Goal: Task Accomplishment & Management: Use online tool/utility

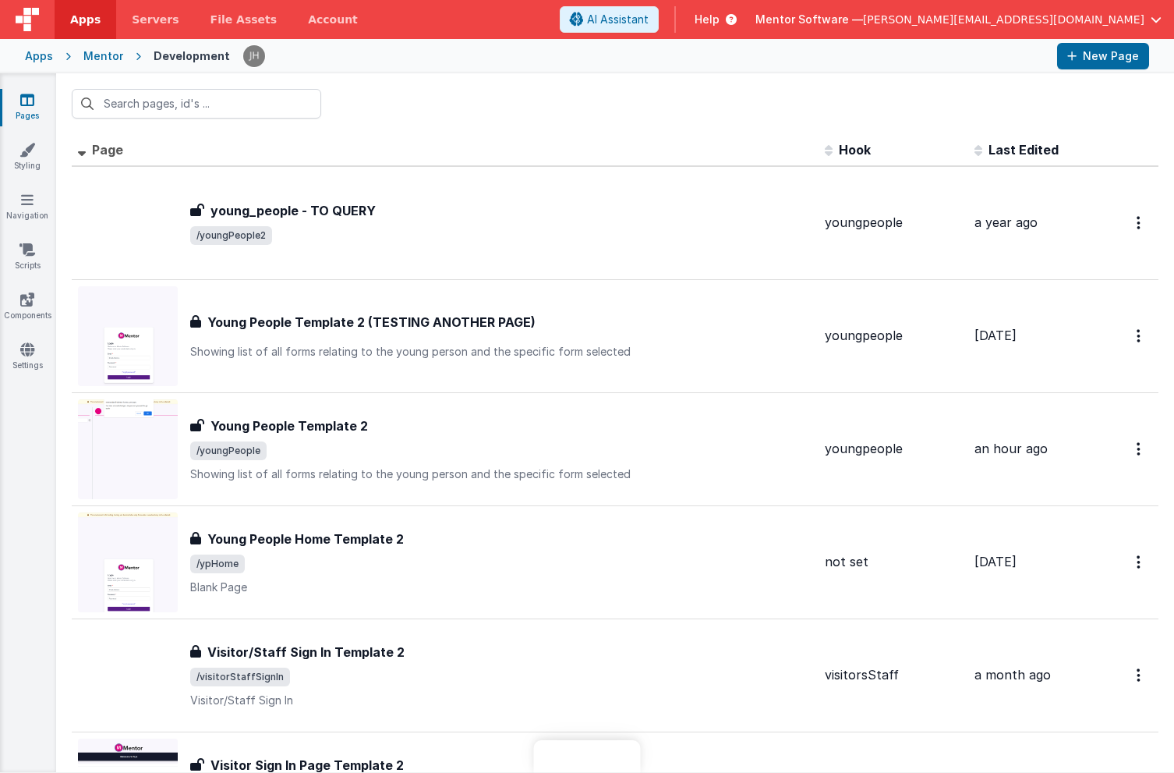
click at [32, 103] on icon at bounding box center [27, 100] width 14 height 16
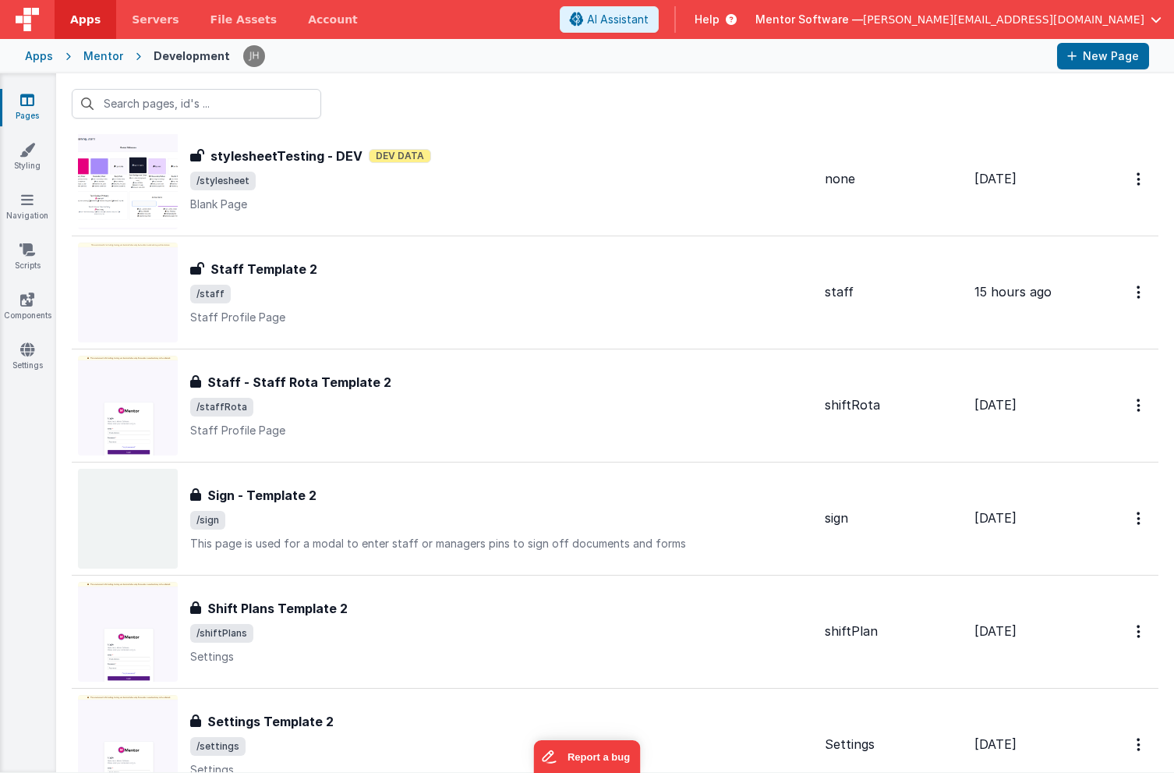
scroll to position [1083, 0]
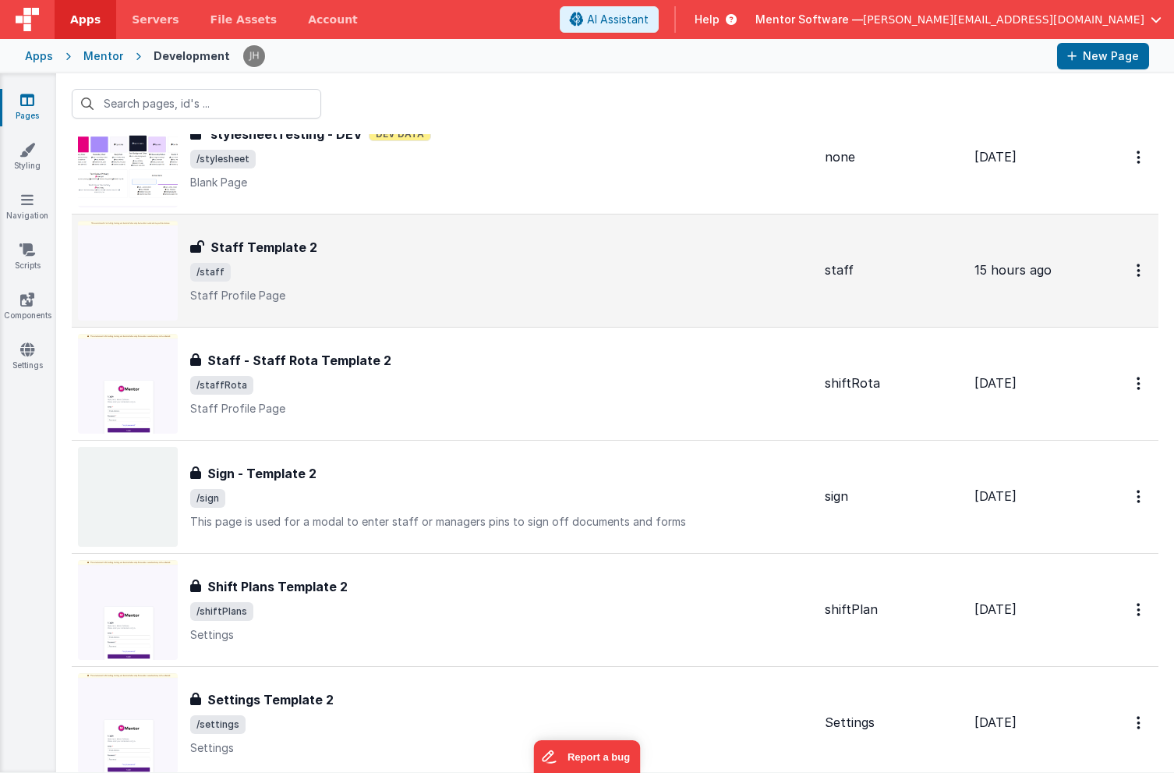
click at [197, 248] on icon at bounding box center [197, 246] width 14 height 12
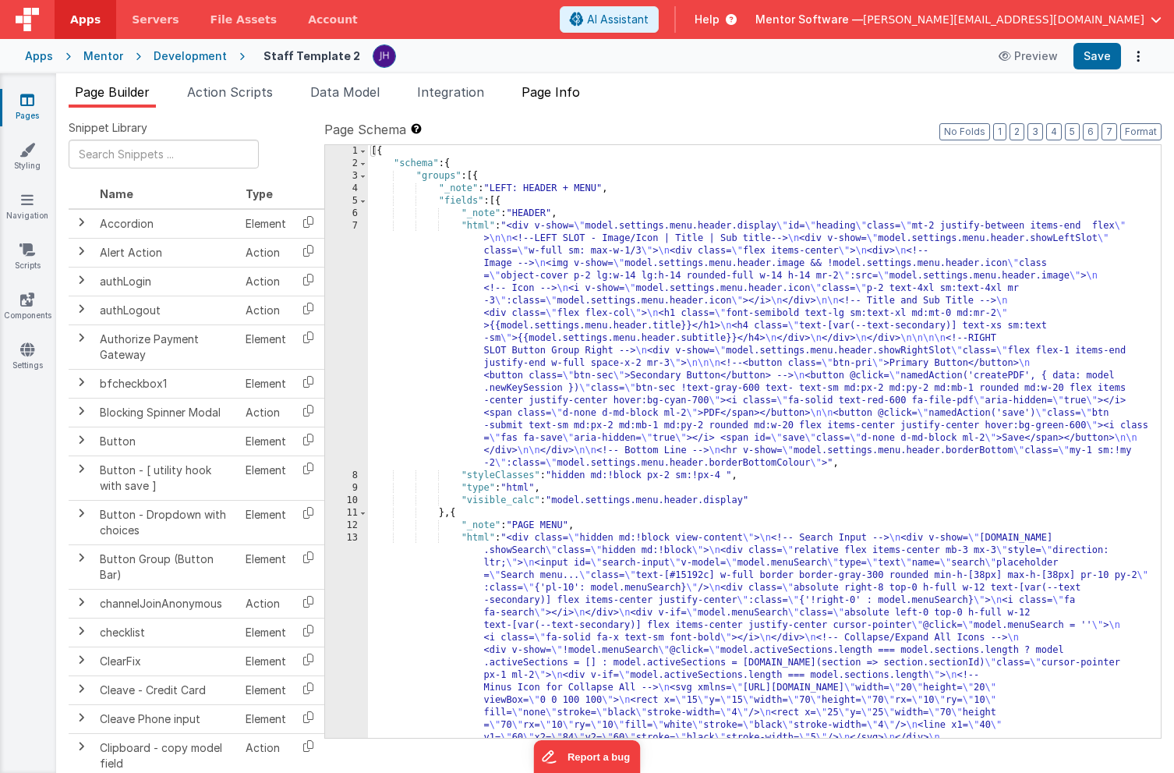
click at [572, 90] on span "Page Info" at bounding box center [551, 92] width 58 height 16
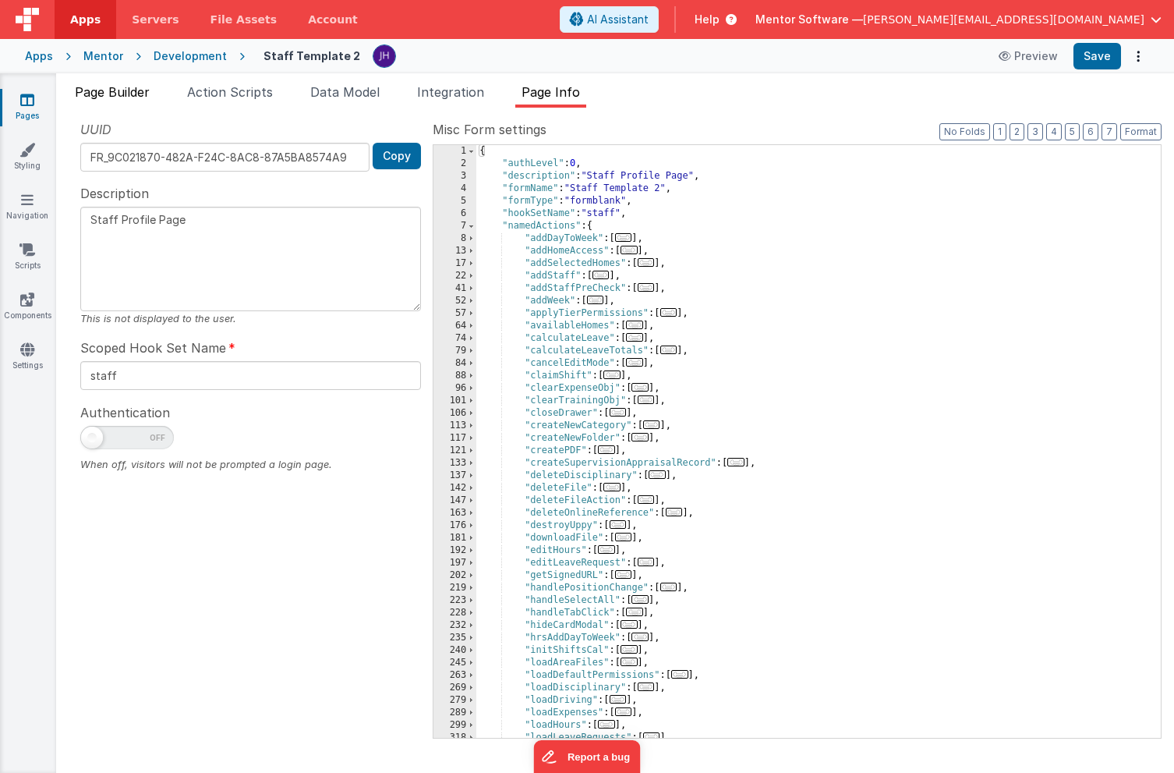
click at [106, 88] on span "Page Builder" at bounding box center [112, 92] width 75 height 16
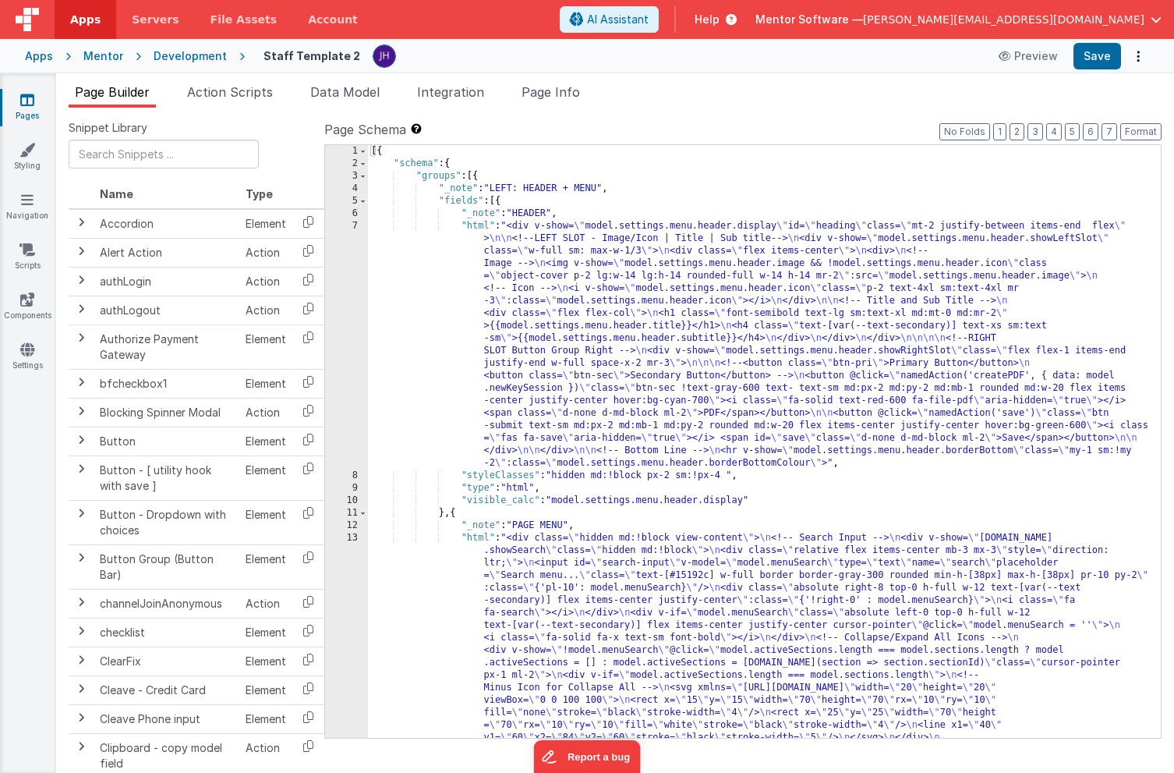
click at [21, 101] on icon at bounding box center [27, 100] width 14 height 16
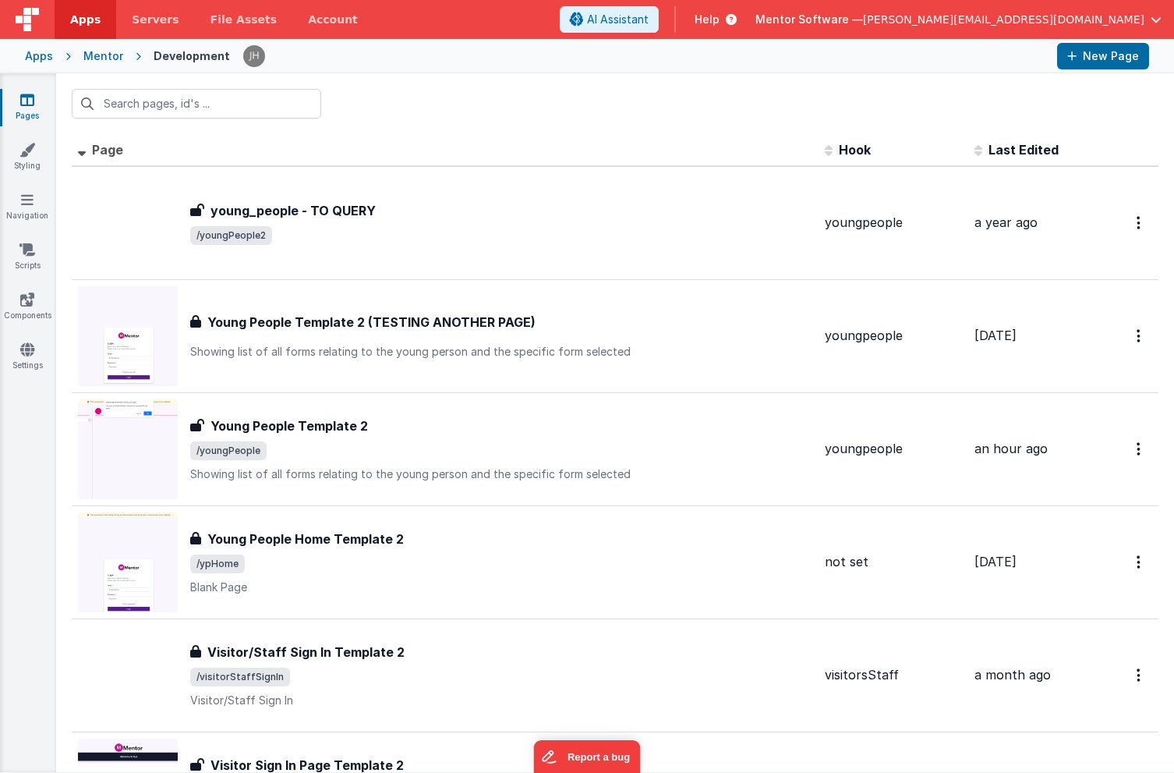
click at [582, 154] on th "Page" at bounding box center [445, 150] width 747 height 31
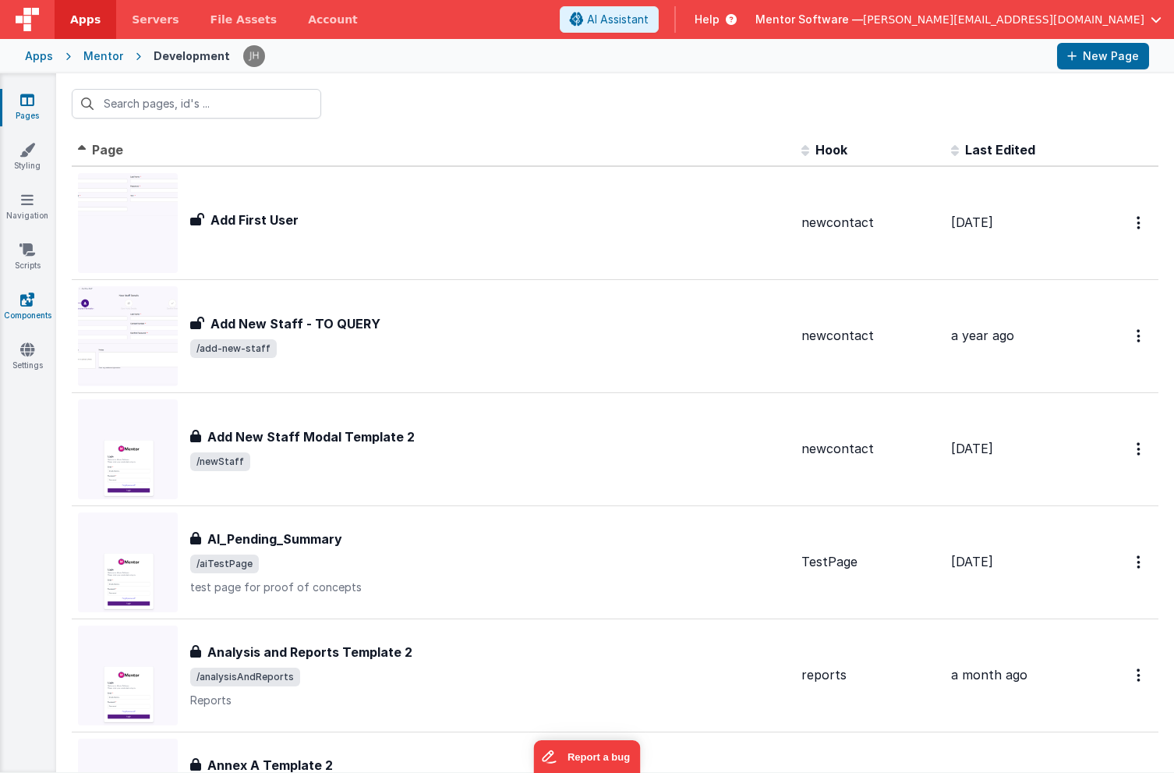
click at [32, 292] on icon at bounding box center [27, 300] width 14 height 16
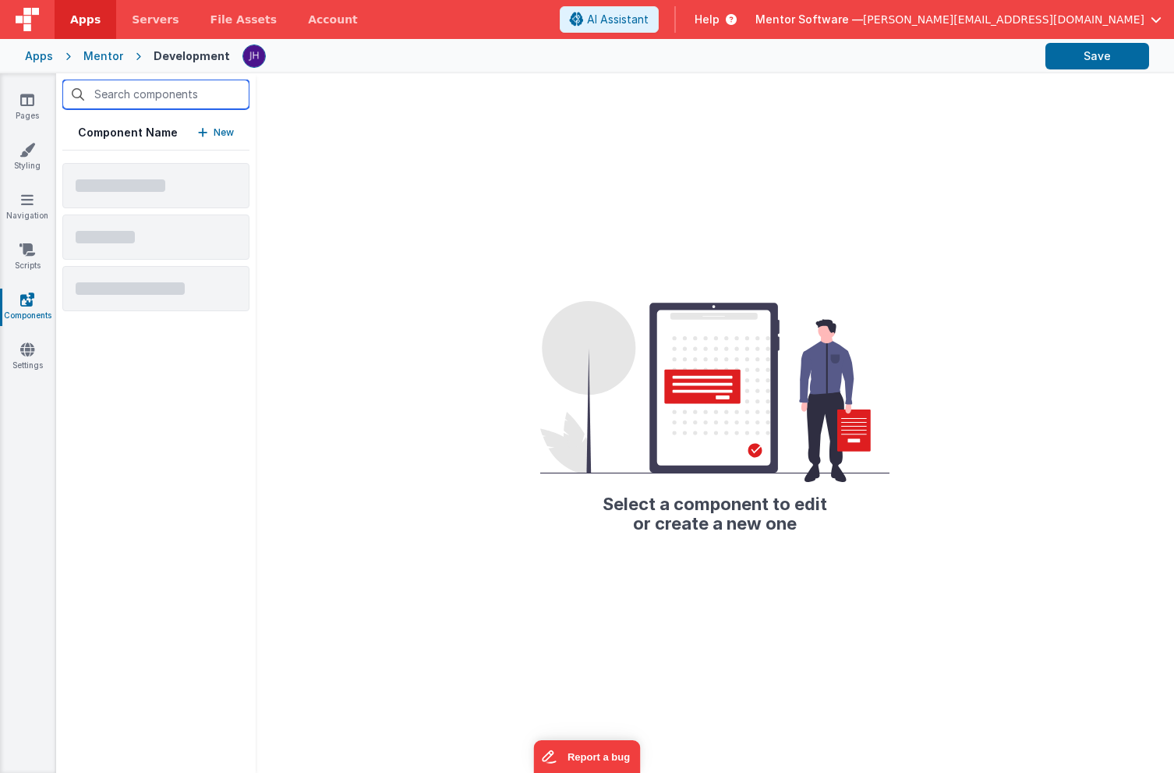
click at [186, 96] on input "text" at bounding box center [155, 95] width 187 height 30
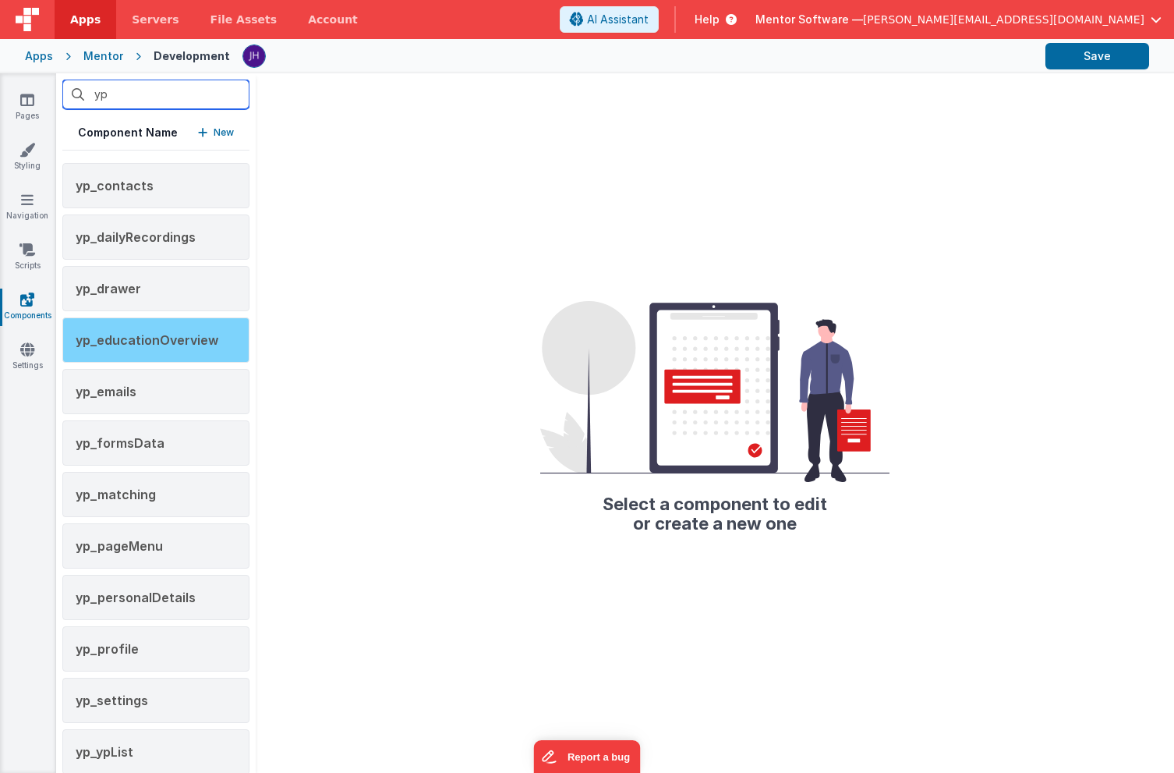
type input "yp"
click at [162, 335] on span "yp_educationOverview" at bounding box center [147, 340] width 143 height 16
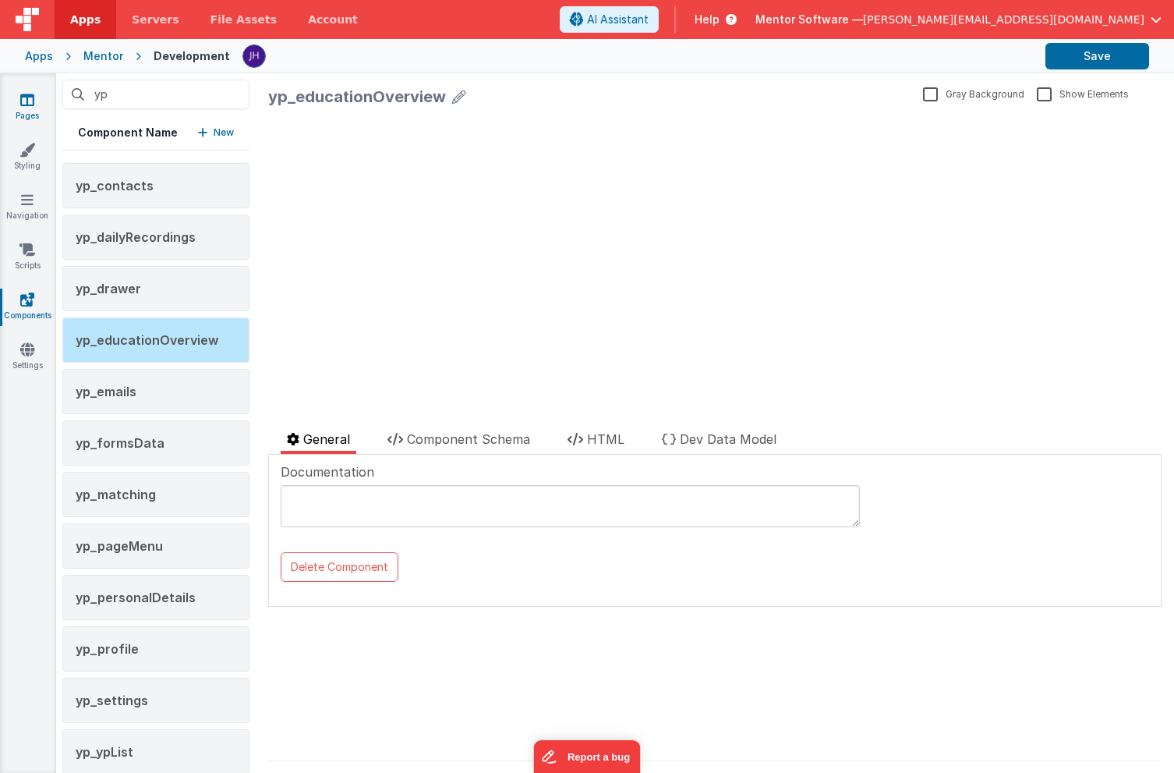
click at [27, 104] on icon at bounding box center [27, 100] width 14 height 16
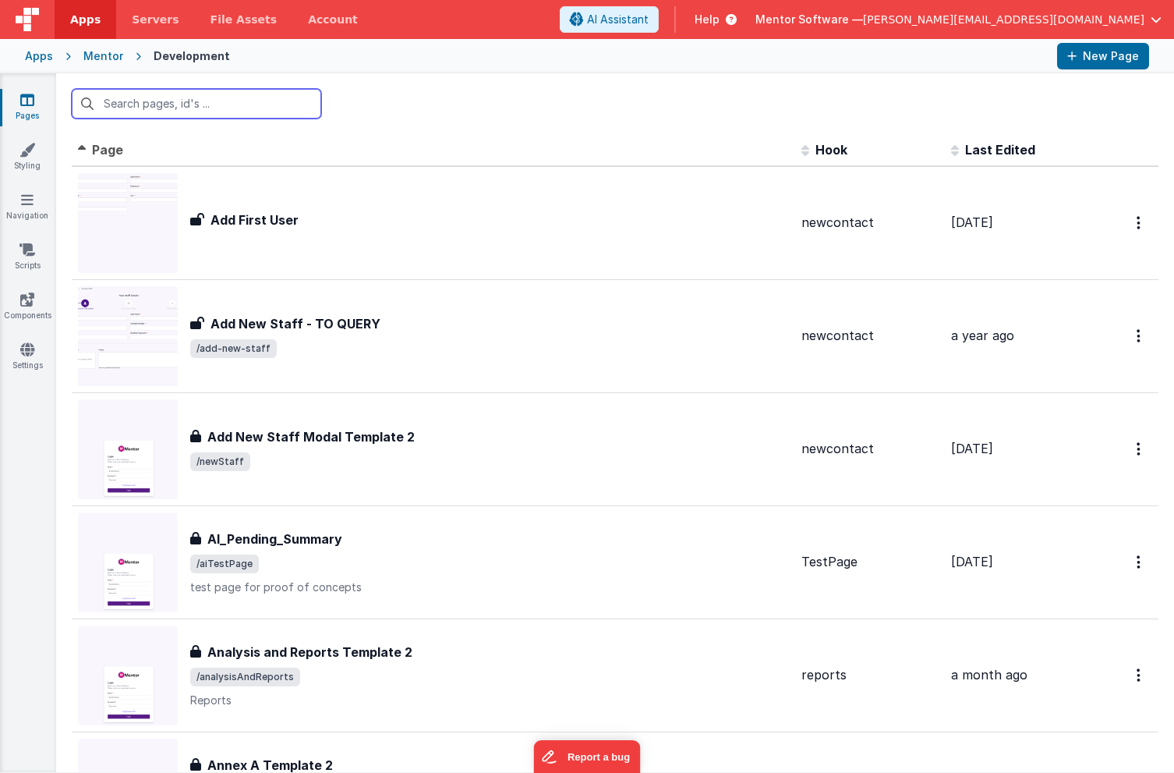
click at [221, 106] on input "text" at bounding box center [197, 104] width 250 height 30
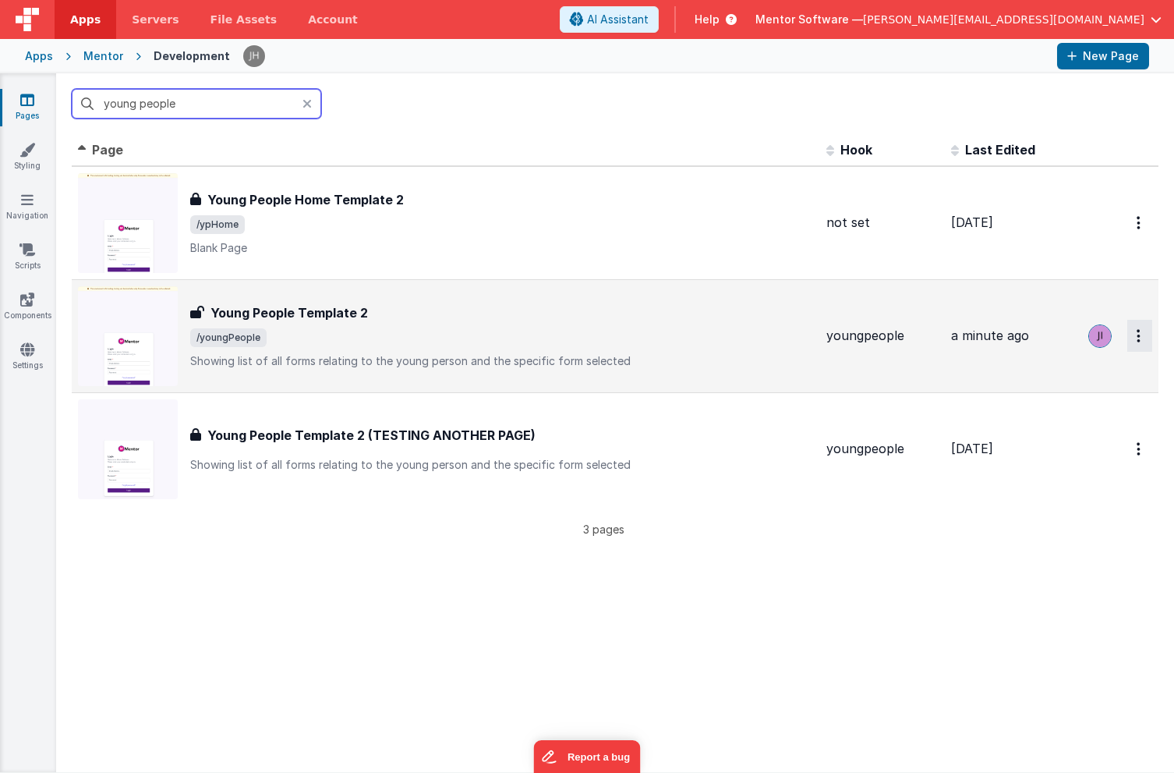
type input "young people"
click at [1135, 337] on button "Options" at bounding box center [1140, 336] width 25 height 32
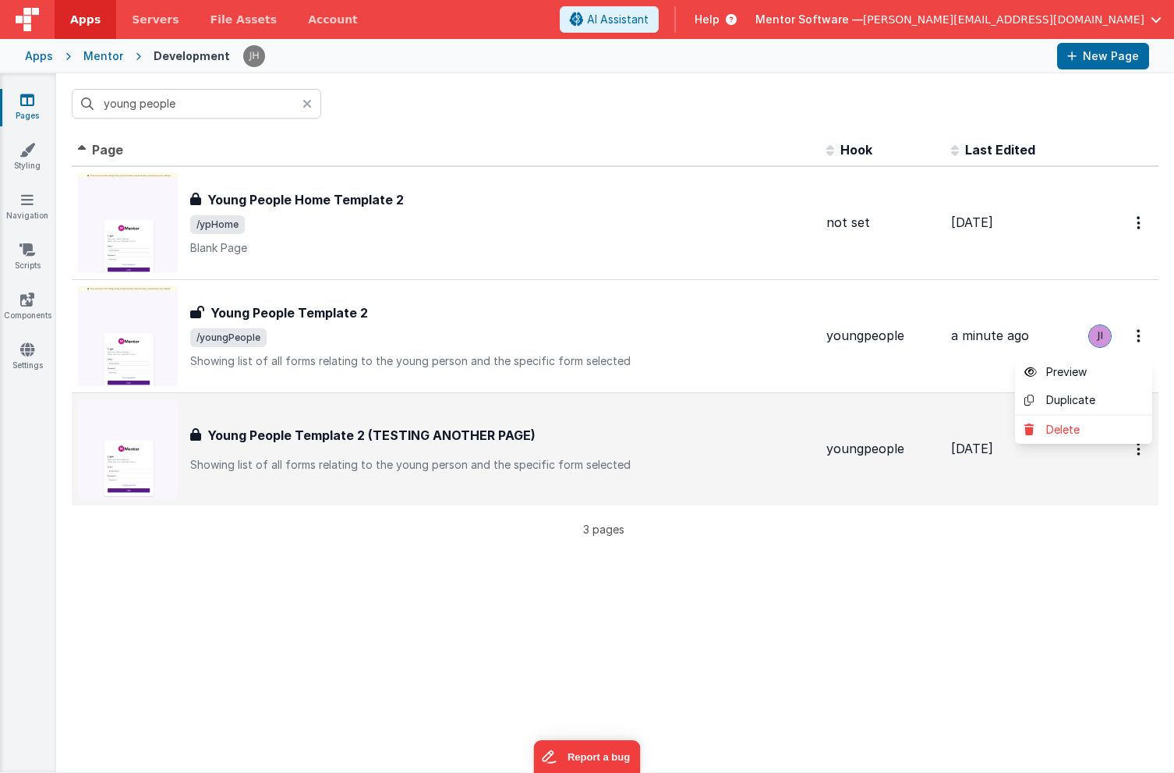
click at [823, 582] on button at bounding box center [587, 386] width 1174 height 773
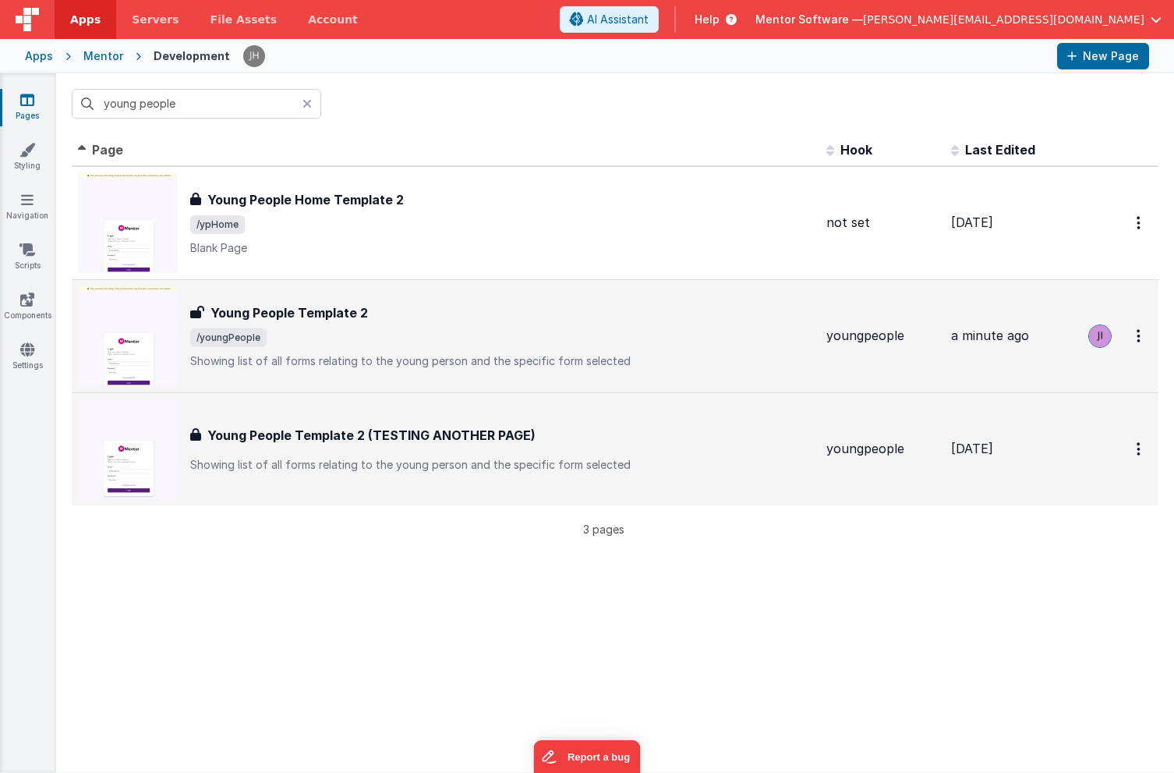
click at [642, 315] on div "Young People Template 2" at bounding box center [502, 312] width 624 height 19
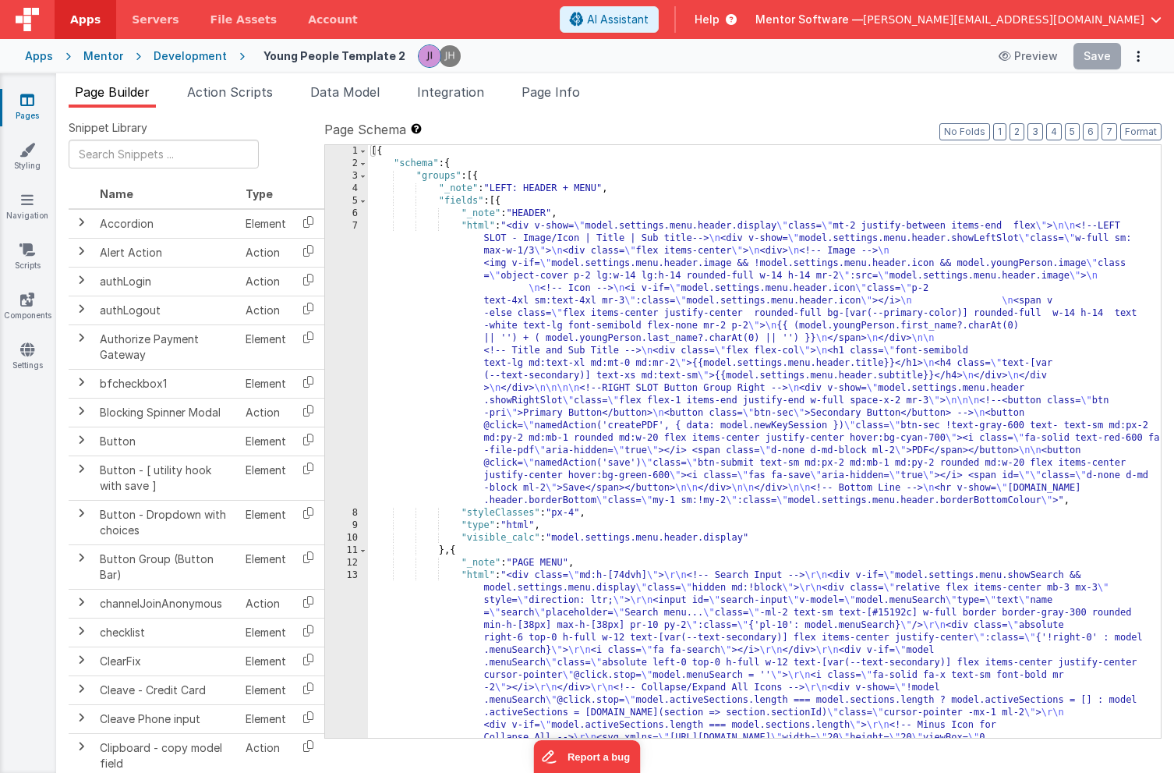
click at [29, 103] on icon at bounding box center [27, 100] width 14 height 16
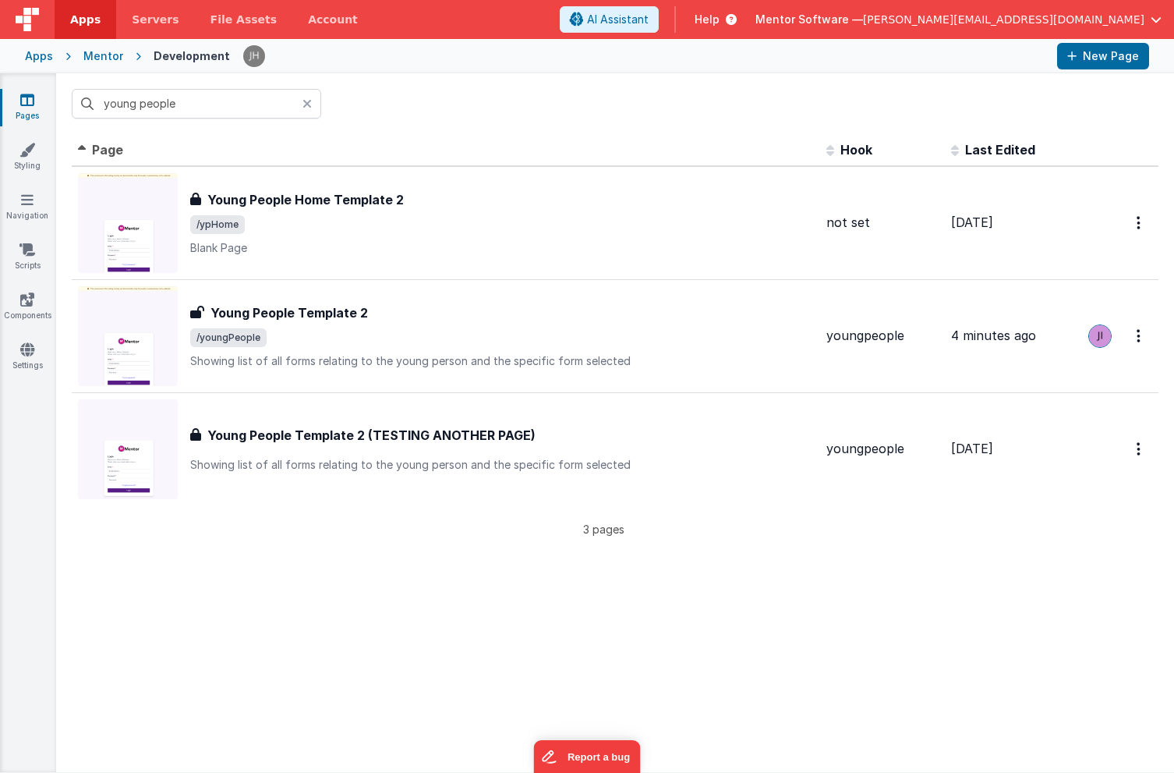
click at [310, 103] on icon at bounding box center [307, 103] width 9 height 12
